Goal: Book appointment/travel/reservation

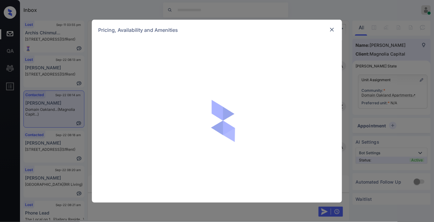
scroll to position [1204, 0]
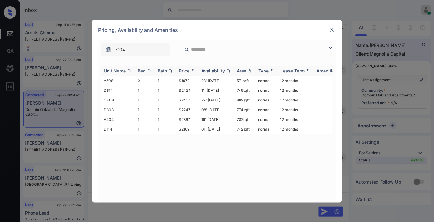
click at [185, 73] on div "Price" at bounding box center [184, 70] width 11 height 5
click at [333, 30] on img at bounding box center [332, 30] width 6 height 6
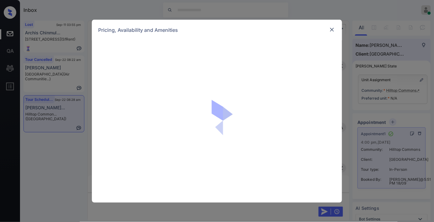
scroll to position [2724, 0]
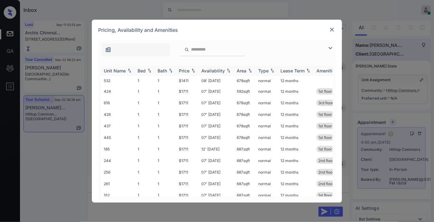
click at [185, 70] on div "Price" at bounding box center [184, 70] width 11 height 5
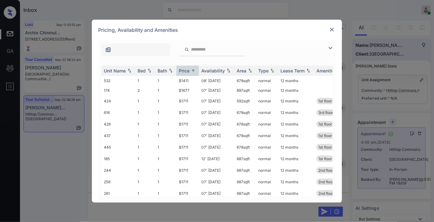
click at [331, 26] on div at bounding box center [332, 30] width 8 height 8
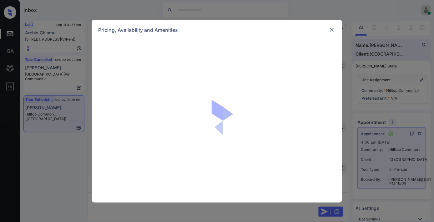
scroll to position [4009, 0]
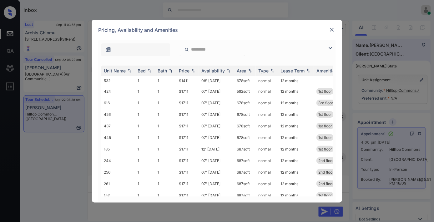
click at [190, 71] on img at bounding box center [193, 70] width 6 height 4
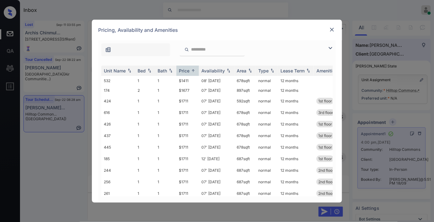
drag, startPoint x: 330, startPoint y: 48, endPoint x: 326, endPoint y: 48, distance: 4.7
click at [330, 48] on img at bounding box center [331, 48] width 8 height 8
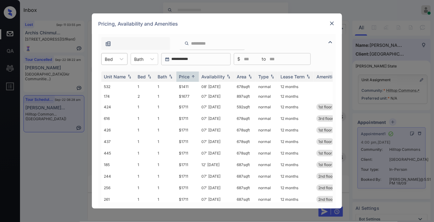
click at [115, 59] on div "Bed" at bounding box center [109, 59] width 14 height 9
click at [118, 81] on div "2" at bounding box center [114, 85] width 26 height 11
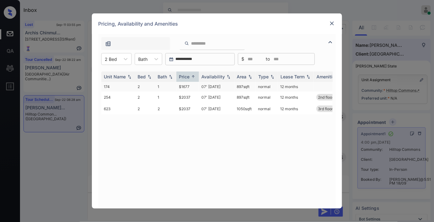
click at [195, 88] on td "$1677" at bounding box center [187, 87] width 23 height 10
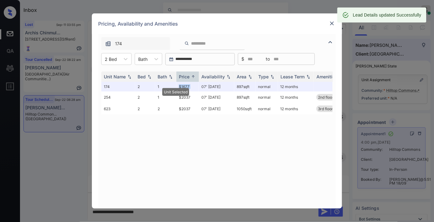
click at [331, 22] on img at bounding box center [332, 23] width 6 height 6
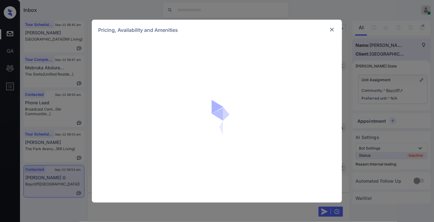
scroll to position [833, 0]
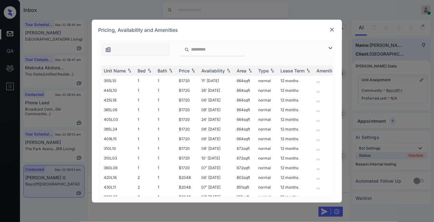
click at [330, 30] on img at bounding box center [332, 30] width 6 height 6
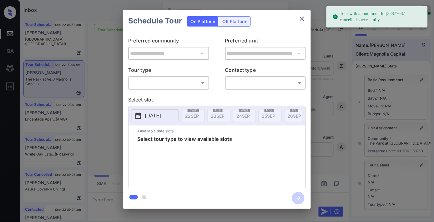
click at [173, 78] on body "Tour with appointmentId [33877687] cancelled successfully Inbox [PERSON_NAME] O…" at bounding box center [217, 111] width 434 height 222
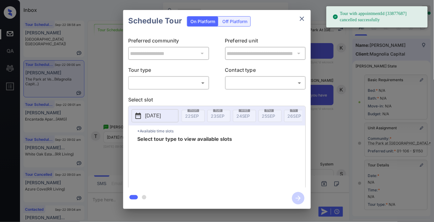
scroll to position [92, 0]
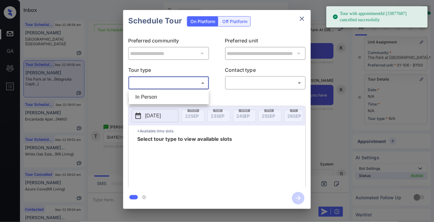
click at [173, 90] on ul "In Person" at bounding box center [169, 97] width 80 height 14
click at [172, 95] on li "In Person" at bounding box center [168, 97] width 77 height 11
type input "********"
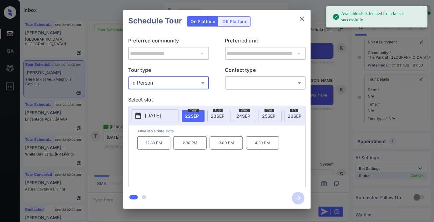
drag, startPoint x: 210, startPoint y: 111, endPoint x: 213, endPoint y: 113, distance: 3.3
click at [211, 113] on div "tue 23 SEP" at bounding box center [218, 116] width 23 height 12
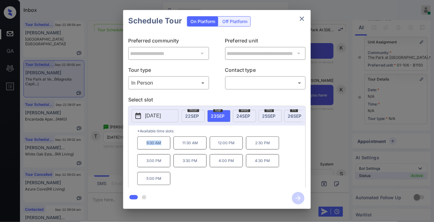
drag, startPoint x: 168, startPoint y: 146, endPoint x: 130, endPoint y: 144, distance: 37.6
click at [124, 143] on div "**********" at bounding box center [217, 110] width 188 height 156
copy p "9:30 AM"
click at [299, 20] on icon "close" at bounding box center [302, 19] width 8 height 8
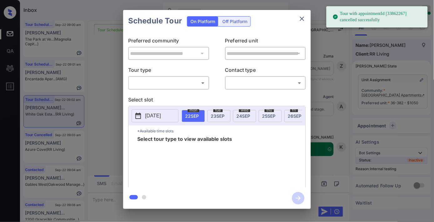
scroll to position [3313, 0]
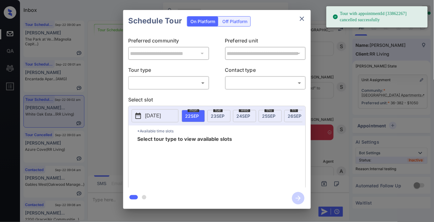
click at [171, 83] on body "Tour with appointmentId [33862267] cancelled successfully Inbox [PERSON_NAME] O…" at bounding box center [217, 111] width 434 height 222
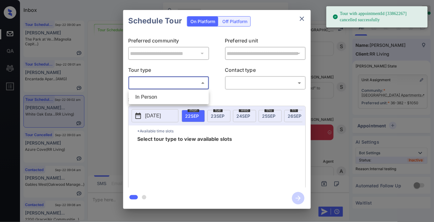
click at [174, 94] on li "In Person" at bounding box center [168, 97] width 77 height 11
type input "********"
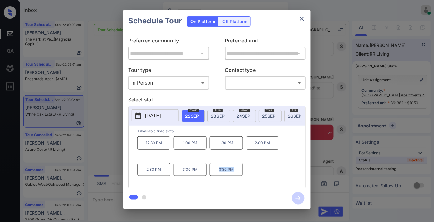
drag, startPoint x: 236, startPoint y: 173, endPoint x: 218, endPoint y: 176, distance: 18.6
click at [218, 176] on p "3:30 PM" at bounding box center [226, 169] width 33 height 13
copy p "3:30 PM"
click at [299, 18] on icon "close" at bounding box center [302, 19] width 8 height 8
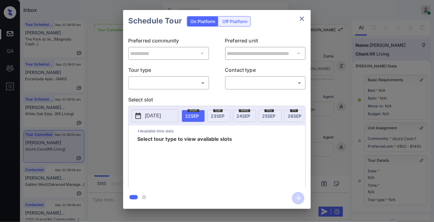
scroll to position [87, 0]
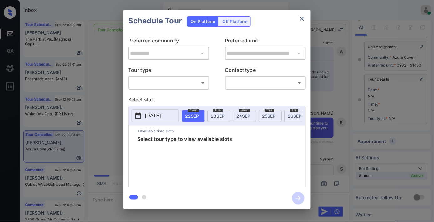
click at [187, 82] on body "Inbox [PERSON_NAME] Online Set yourself offline Set yourself on break Profile S…" at bounding box center [217, 111] width 434 height 222
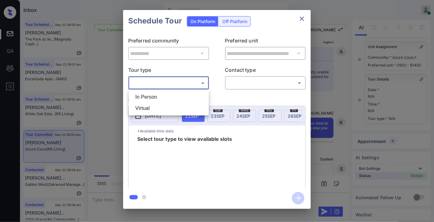
click at [176, 95] on li "In Person" at bounding box center [168, 97] width 77 height 11
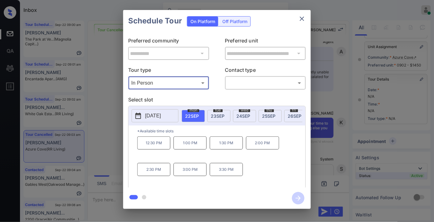
type input "********"
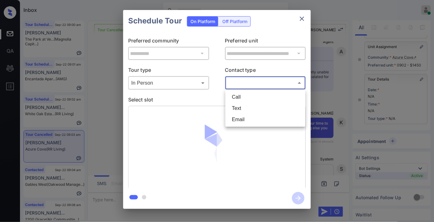
click at [239, 80] on body "Inbox Samantha Soliven Online Set yourself offline Set yourself on break Profil…" at bounding box center [217, 111] width 434 height 222
click at [236, 108] on li "Text" at bounding box center [265, 108] width 77 height 11
type input "****"
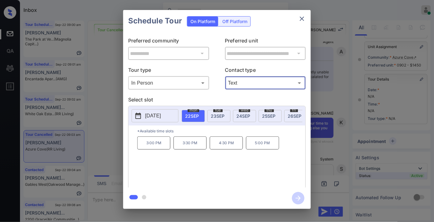
click at [302, 17] on icon "close" at bounding box center [302, 19] width 8 height 8
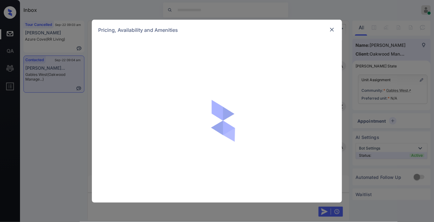
scroll to position [933, 0]
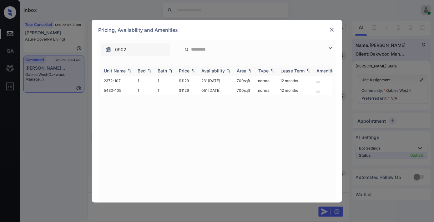
click at [188, 73] on div "Price" at bounding box center [184, 70] width 11 height 5
click at [191, 82] on td "$1129" at bounding box center [187, 81] width 23 height 10
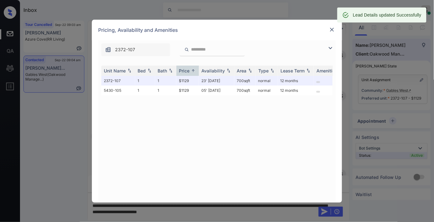
click at [295, 39] on div "Pricing, Availability and Amenities" at bounding box center [217, 30] width 250 height 21
click at [332, 32] on img at bounding box center [332, 30] width 6 height 6
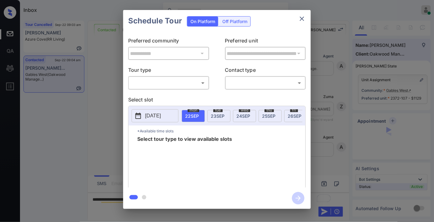
scroll to position [939, 0]
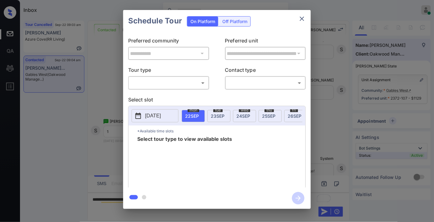
click at [192, 82] on body "Inbox Samantha Soliven Online Set yourself offline Set yourself on break Profil…" at bounding box center [217, 111] width 434 height 222
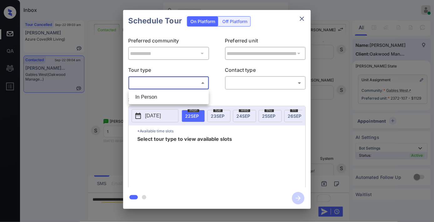
click at [177, 99] on li "In Person" at bounding box center [168, 97] width 77 height 11
type input "********"
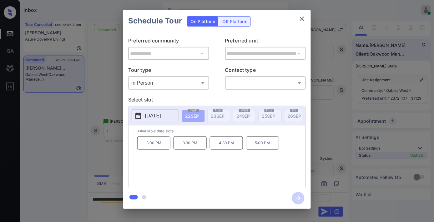
click at [299, 17] on icon "close" at bounding box center [302, 19] width 8 height 8
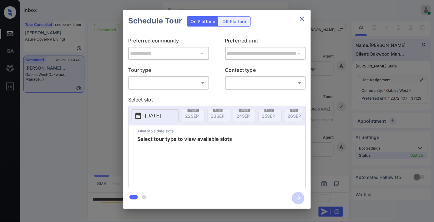
scroll to position [939, 0]
click at [166, 86] on body "Inbox [PERSON_NAME] Online Set yourself offline Set yourself on break Profile S…" at bounding box center [217, 111] width 434 height 222
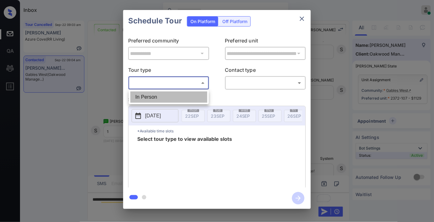
click at [171, 99] on li "In Person" at bounding box center [168, 97] width 77 height 11
type input "********"
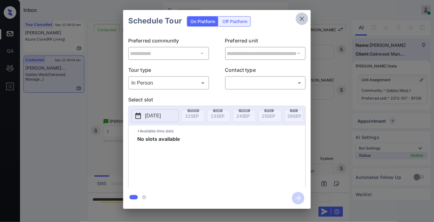
click at [298, 17] on icon "close" at bounding box center [302, 19] width 8 height 8
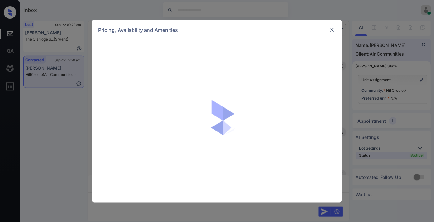
scroll to position [929, 0]
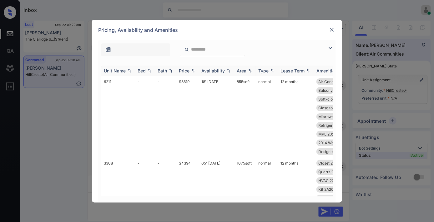
click at [191, 72] on img at bounding box center [193, 70] width 6 height 4
click at [191, 72] on img at bounding box center [193, 70] width 6 height 5
drag, startPoint x: 193, startPoint y: 78, endPoint x: 173, endPoint y: 79, distance: 20.3
click at [173, 79] on tr "6211 - - $3619 18' Sep 25 855 sqft normal 12 months Air Conditioner Brand-new K…" at bounding box center [264, 117] width 327 height 82
copy tr "$3619"
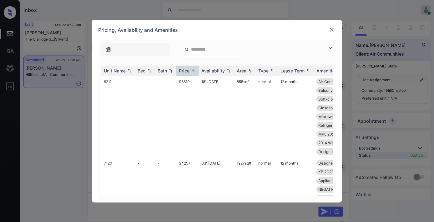
click at [417, 101] on div "**********" at bounding box center [217, 111] width 434 height 222
click at [403, 90] on div "**********" at bounding box center [217, 111] width 434 height 222
click at [400, 90] on div "**********" at bounding box center [217, 111] width 434 height 222
click at [329, 27] on img at bounding box center [332, 30] width 6 height 6
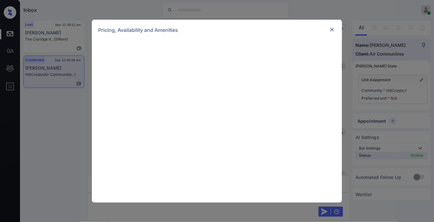
scroll to position [860, 0]
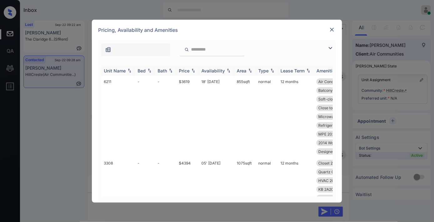
click at [184, 71] on div "Price" at bounding box center [184, 70] width 11 height 5
click at [180, 82] on td "$3619" at bounding box center [187, 117] width 23 height 82
copy td "$3619"
click at [193, 83] on td "$3619" at bounding box center [187, 117] width 23 height 82
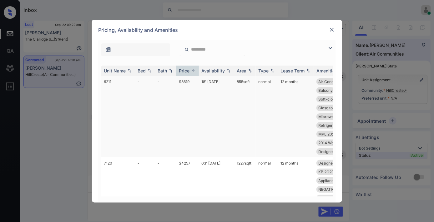
click at [193, 83] on td "$3619" at bounding box center [187, 117] width 23 height 82
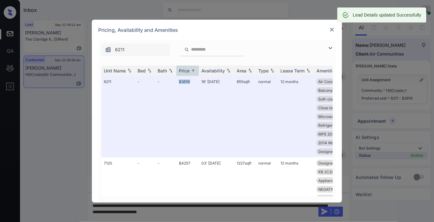
click at [332, 29] on img at bounding box center [332, 30] width 6 height 6
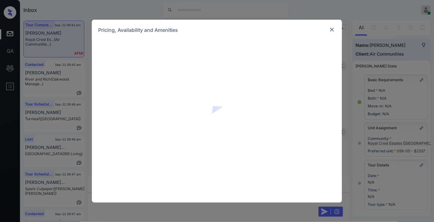
scroll to position [3562, 0]
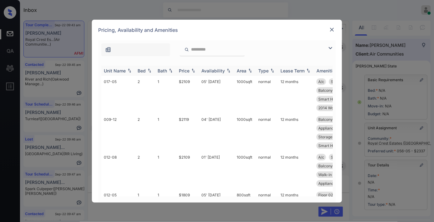
drag, startPoint x: 185, startPoint y: 70, endPoint x: 191, endPoint y: 74, distance: 7.4
click at [185, 70] on div "Price" at bounding box center [184, 70] width 11 height 5
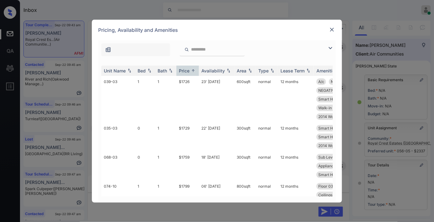
click at [202, 52] on input "search" at bounding box center [215, 49] width 51 height 5
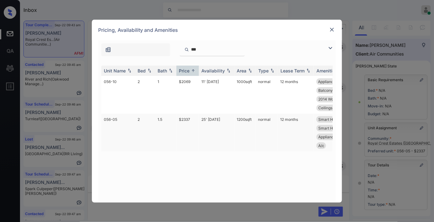
type input "***"
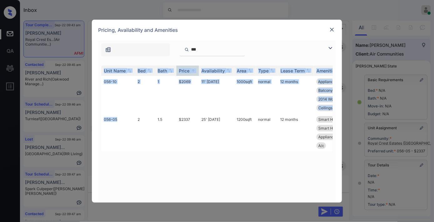
drag, startPoint x: 117, startPoint y: 119, endPoint x: 98, endPoint y: 122, distance: 18.7
click at [98, 122] on div "Unit Name Bed Bath Price Availability Area Type Lease Term Amenities 056-10 2 1…" at bounding box center [217, 130] width 238 height 143
click at [133, 177] on div "Unit Name Bed Bath Price Availability Area Type Lease Term Amenities 056-10 2 1…" at bounding box center [216, 131] width 231 height 131
drag, startPoint x: 124, startPoint y: 119, endPoint x: 99, endPoint y: 119, distance: 24.7
click at [99, 119] on div "Unit Name Bed Bath Price Availability Area Type Lease Term Amenities 056-10 2 1…" at bounding box center [217, 130] width 238 height 143
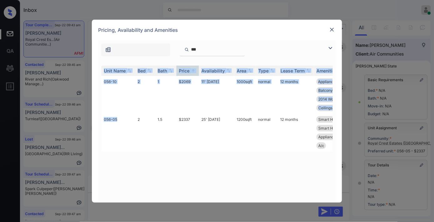
click at [333, 30] on img at bounding box center [332, 30] width 6 height 6
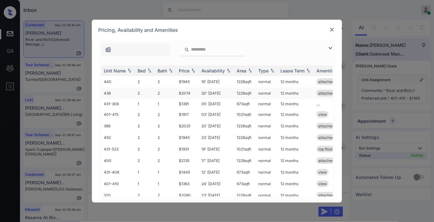
scroll to position [575, 0]
click at [190, 66] on th "Price" at bounding box center [187, 71] width 23 height 10
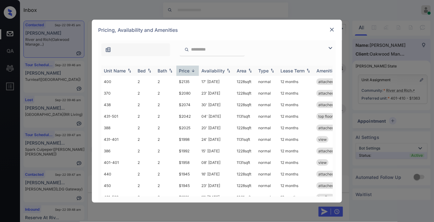
click at [190, 66] on th "Price" at bounding box center [187, 71] width 23 height 10
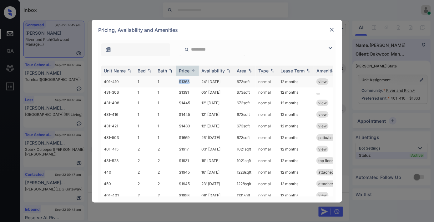
drag, startPoint x: 186, startPoint y: 79, endPoint x: 174, endPoint y: 79, distance: 11.6
click at [174, 79] on tr "401-410 1 1 $1363 24' May 25 673 sqft normal 12 months view" at bounding box center [264, 82] width 327 height 12
copy tr "$1363"
click at [204, 82] on td "24' [DATE]" at bounding box center [216, 82] width 35 height 12
click at [205, 82] on td "24' [DATE]" at bounding box center [216, 82] width 35 height 12
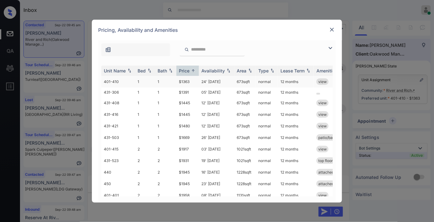
click at [274, 80] on td "normal" at bounding box center [267, 82] width 22 height 12
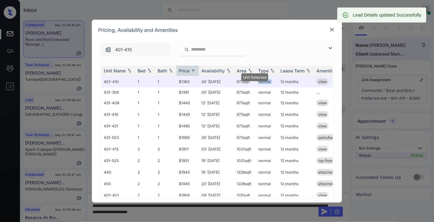
click at [333, 28] on img at bounding box center [332, 30] width 6 height 6
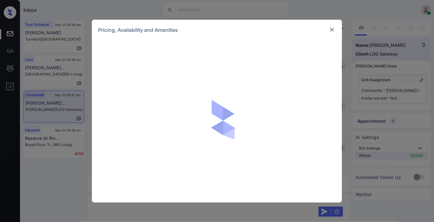
scroll to position [382, 0]
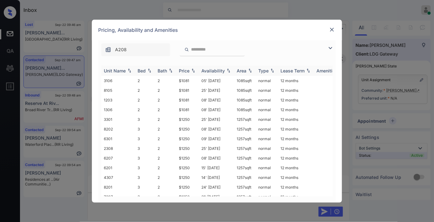
click at [184, 69] on div "Price" at bounding box center [184, 70] width 11 height 5
click at [192, 77] on td "$1081" at bounding box center [187, 81] width 23 height 10
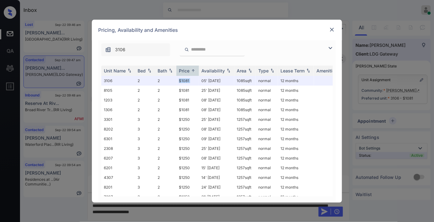
click at [332, 28] on img at bounding box center [332, 30] width 6 height 6
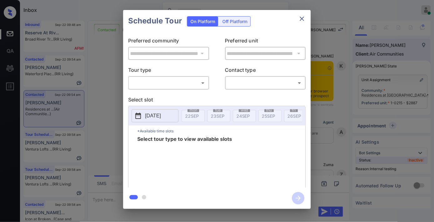
click at [200, 82] on body "Inbox Samantha Soliven Online Set yourself offline Set yourself on break Profil…" at bounding box center [217, 111] width 434 height 222
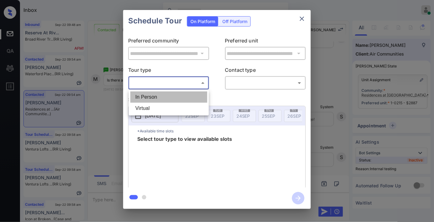
click at [192, 94] on li "In Person" at bounding box center [168, 97] width 77 height 11
type input "********"
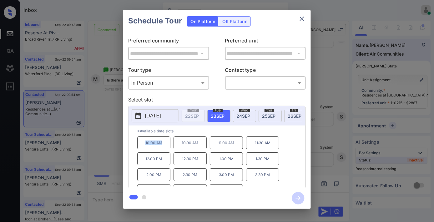
drag, startPoint x: 164, startPoint y: 142, endPoint x: 138, endPoint y: 145, distance: 26.4
click at [138, 145] on p "10:00 AM" at bounding box center [153, 143] width 33 height 13
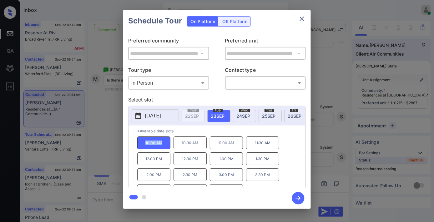
copy p "10:00 AM"
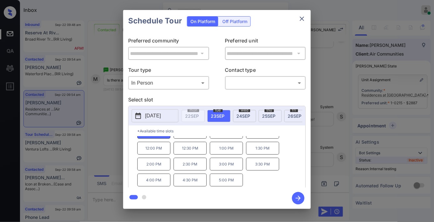
click at [300, 18] on icon "close" at bounding box center [302, 19] width 8 height 8
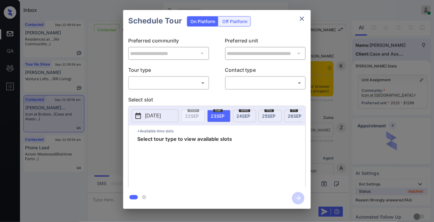
click at [198, 83] on body "Inbox [PERSON_NAME] Online Set yourself offline Set yourself on break Profile S…" at bounding box center [217, 111] width 434 height 222
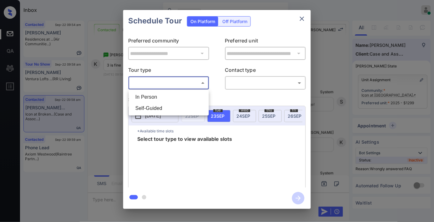
click at [188, 98] on li "In Person" at bounding box center [168, 97] width 77 height 11
type input "********"
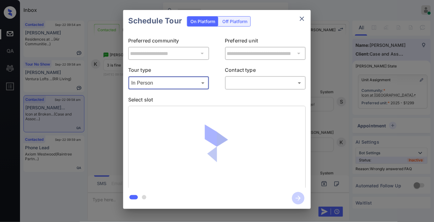
click at [239, 82] on body "Inbox Samantha Soliven Online Set yourself offline Set yourself on break Profil…" at bounding box center [217, 111] width 434 height 222
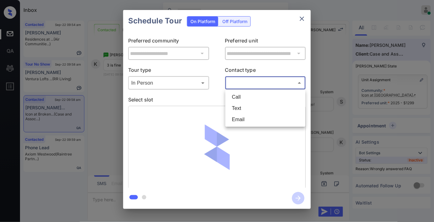
click at [246, 110] on li "Text" at bounding box center [265, 108] width 77 height 11
type input "****"
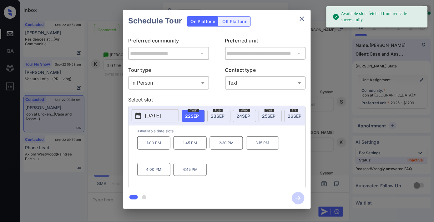
click at [219, 115] on span "23 SEP" at bounding box center [218, 115] width 14 height 5
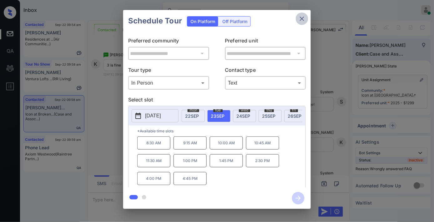
click at [302, 17] on icon "close" at bounding box center [302, 19] width 8 height 8
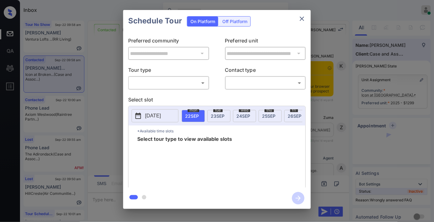
scroll to position [1349, 0]
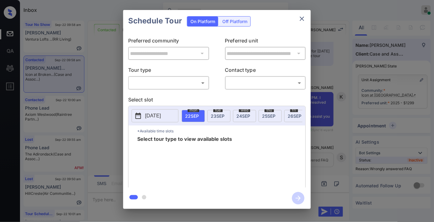
click at [168, 85] on body "Inbox [PERSON_NAME] Online Set yourself offline Set yourself on break Profile S…" at bounding box center [217, 111] width 434 height 222
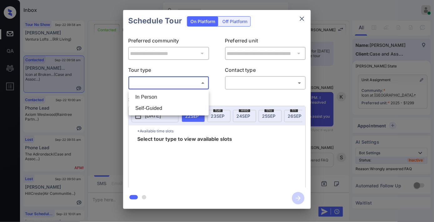
click at [168, 97] on li "In Person" at bounding box center [168, 97] width 77 height 11
type input "********"
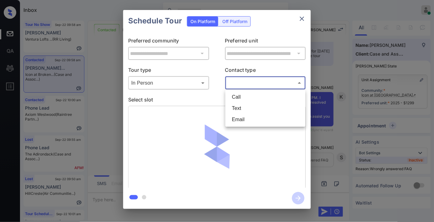
click at [250, 83] on body "Inbox Samantha Soliven Online Set yourself offline Set yourself on break Profil…" at bounding box center [217, 111] width 434 height 222
click at [257, 107] on li "Text" at bounding box center [265, 108] width 77 height 11
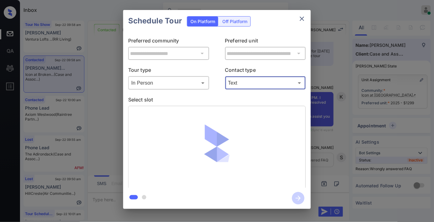
type input "****"
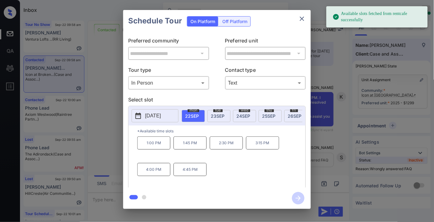
click at [216, 118] on span "23 SEP" at bounding box center [218, 115] width 14 height 5
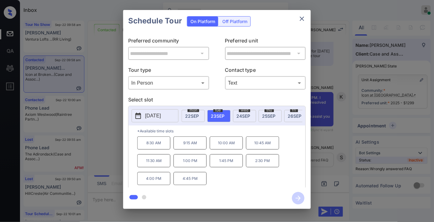
click at [151, 184] on p "4:00 PM" at bounding box center [153, 178] width 33 height 13
click at [299, 196] on icon "button" at bounding box center [298, 198] width 13 height 13
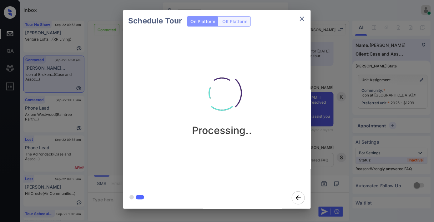
click at [149, 89] on div "Processing.." at bounding box center [222, 99] width 188 height 75
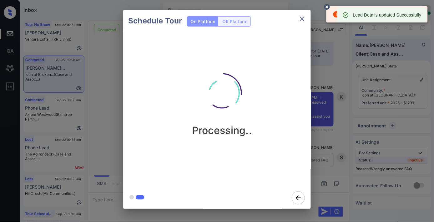
click at [329, 6] on icon at bounding box center [327, 7] width 6 height 6
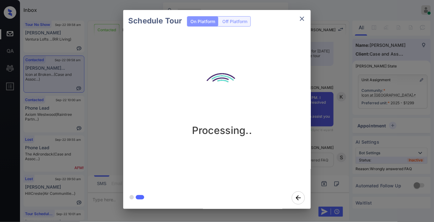
click at [299, 17] on icon "close" at bounding box center [302, 19] width 8 height 8
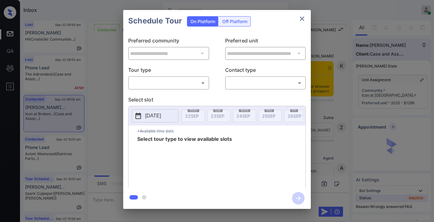
click at [188, 78] on body "Inbox [PERSON_NAME] Online Set yourself offline Set yourself on break Profile S…" at bounding box center [217, 111] width 434 height 222
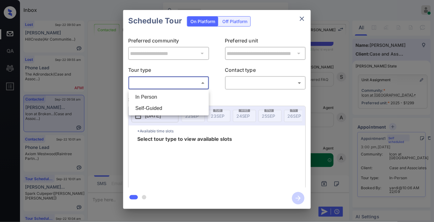
scroll to position [3, 0]
click at [184, 94] on li "In Person" at bounding box center [168, 97] width 77 height 11
type input "********"
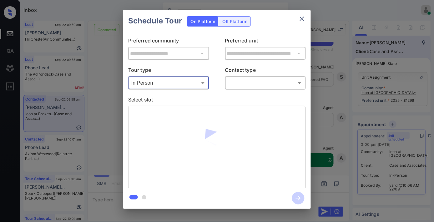
click at [258, 80] on body "Inbox Samantha Soliven Online Set yourself offline Set yourself on break Profil…" at bounding box center [217, 111] width 434 height 222
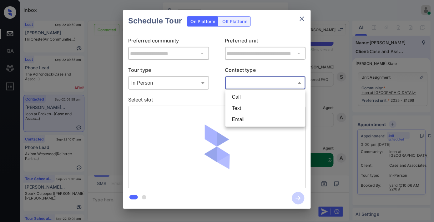
click at [248, 108] on li "Text" at bounding box center [265, 108] width 77 height 11
type input "****"
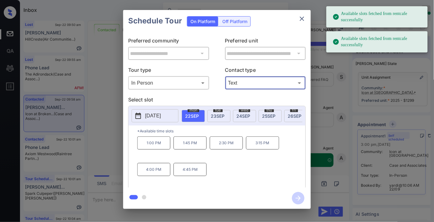
click at [217, 113] on span "[DATE]" at bounding box center [218, 115] width 14 height 5
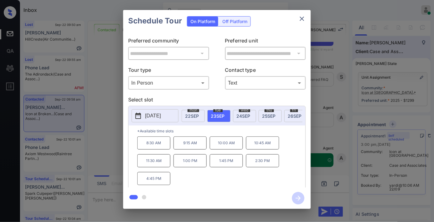
click at [306, 19] on button "close" at bounding box center [302, 19] width 13 height 13
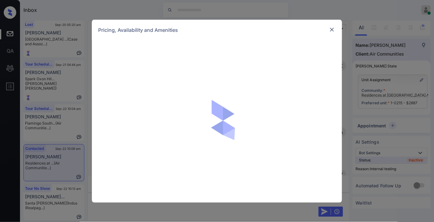
scroll to position [2717, 0]
click at [334, 28] on img at bounding box center [332, 30] width 6 height 6
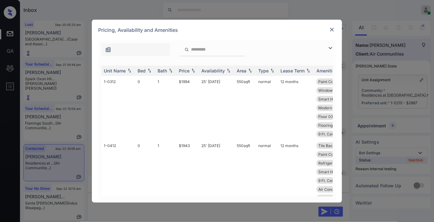
scroll to position [2717, 0]
click at [191, 71] on img at bounding box center [193, 70] width 6 height 4
click at [330, 48] on img at bounding box center [331, 48] width 8 height 8
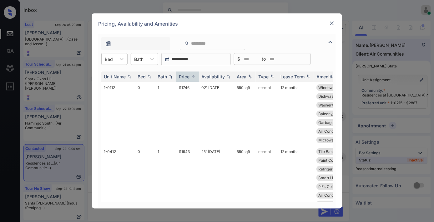
click at [113, 60] on div at bounding box center [109, 59] width 8 height 7
click at [117, 99] on div "2" at bounding box center [114, 96] width 26 height 11
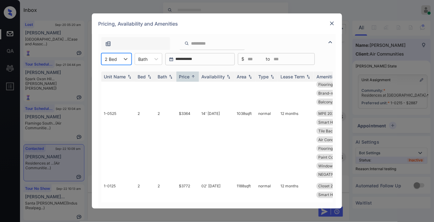
scroll to position [667, 0]
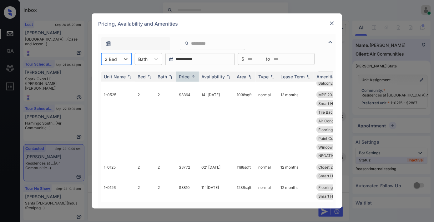
click at [333, 26] on img at bounding box center [332, 23] width 6 height 6
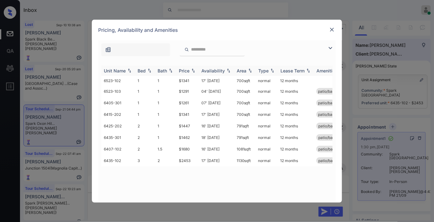
scroll to position [1809, 0]
click at [144, 68] on div "Bed" at bounding box center [142, 70] width 8 height 5
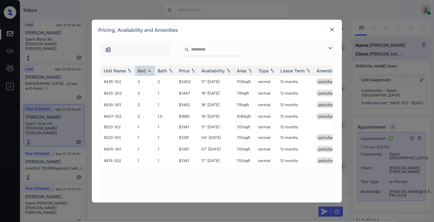
click at [334, 30] on img at bounding box center [332, 30] width 6 height 6
